Goal: Information Seeking & Learning: Check status

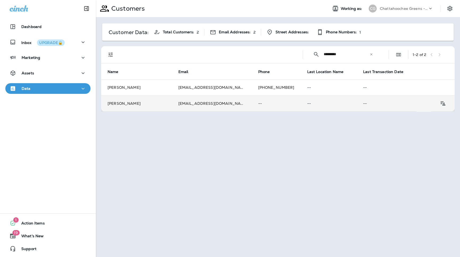
click at [264, 109] on td "--" at bounding box center [276, 103] width 49 height 16
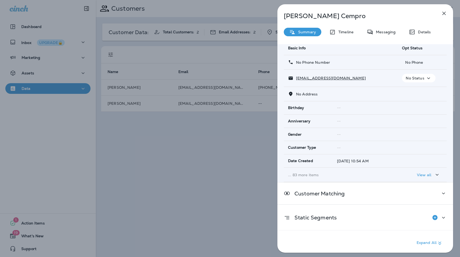
scroll to position [21, 0]
click at [308, 171] on td "... 83 more items" at bounding box center [341, 174] width 114 height 14
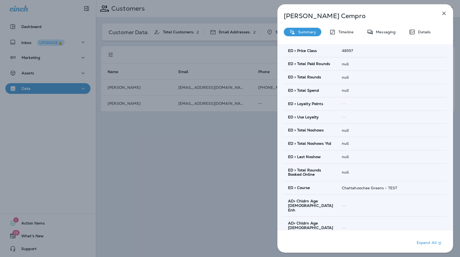
scroll to position [437, 0]
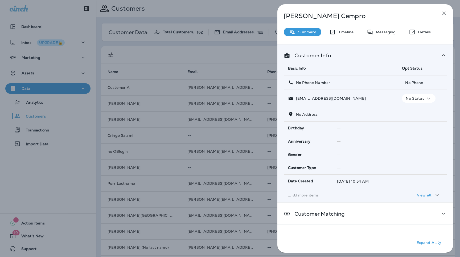
click at [443, 13] on icon "button" at bounding box center [444, 13] width 6 height 6
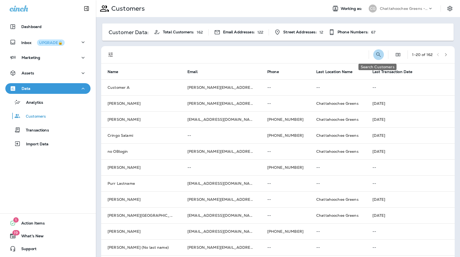
click at [379, 54] on icon "Search Customers" at bounding box center [378, 54] width 6 height 6
type input "********"
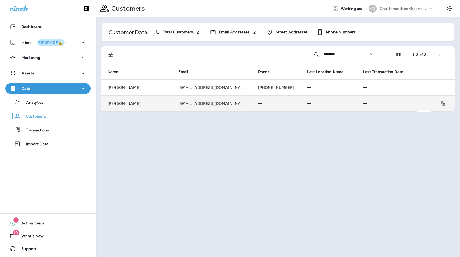
click at [198, 107] on td "[EMAIL_ADDRESS][DOMAIN_NAME]" at bounding box center [212, 103] width 80 height 16
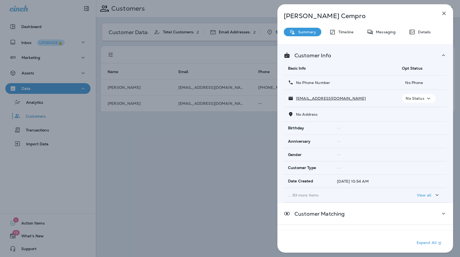
click at [311, 196] on p "... 83 more items" at bounding box center [340, 195] width 105 height 4
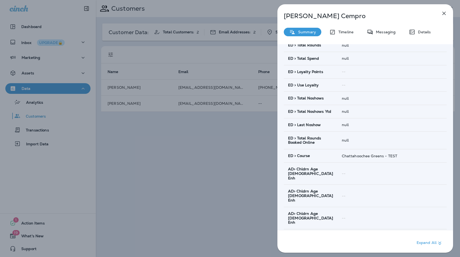
scroll to position [388, 0]
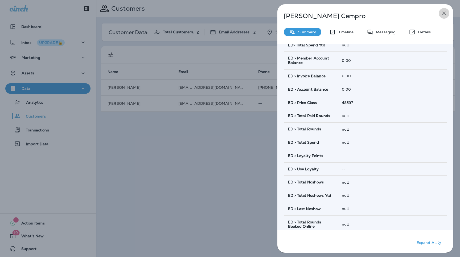
click at [445, 13] on icon "button" at bounding box center [444, 13] width 6 height 6
